Goal: Task Accomplishment & Management: Manage account settings

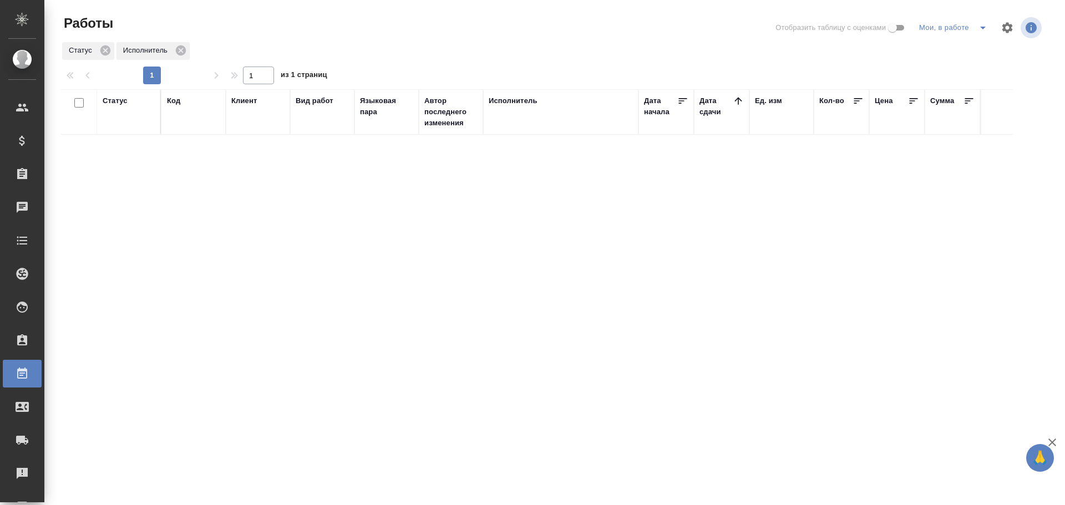
click at [979, 30] on icon "split button" at bounding box center [982, 27] width 13 height 13
click at [929, 51] on li "Стандартные настройки" at bounding box center [955, 50] width 106 height 18
